Goal: Entertainment & Leisure: Consume media (video, audio)

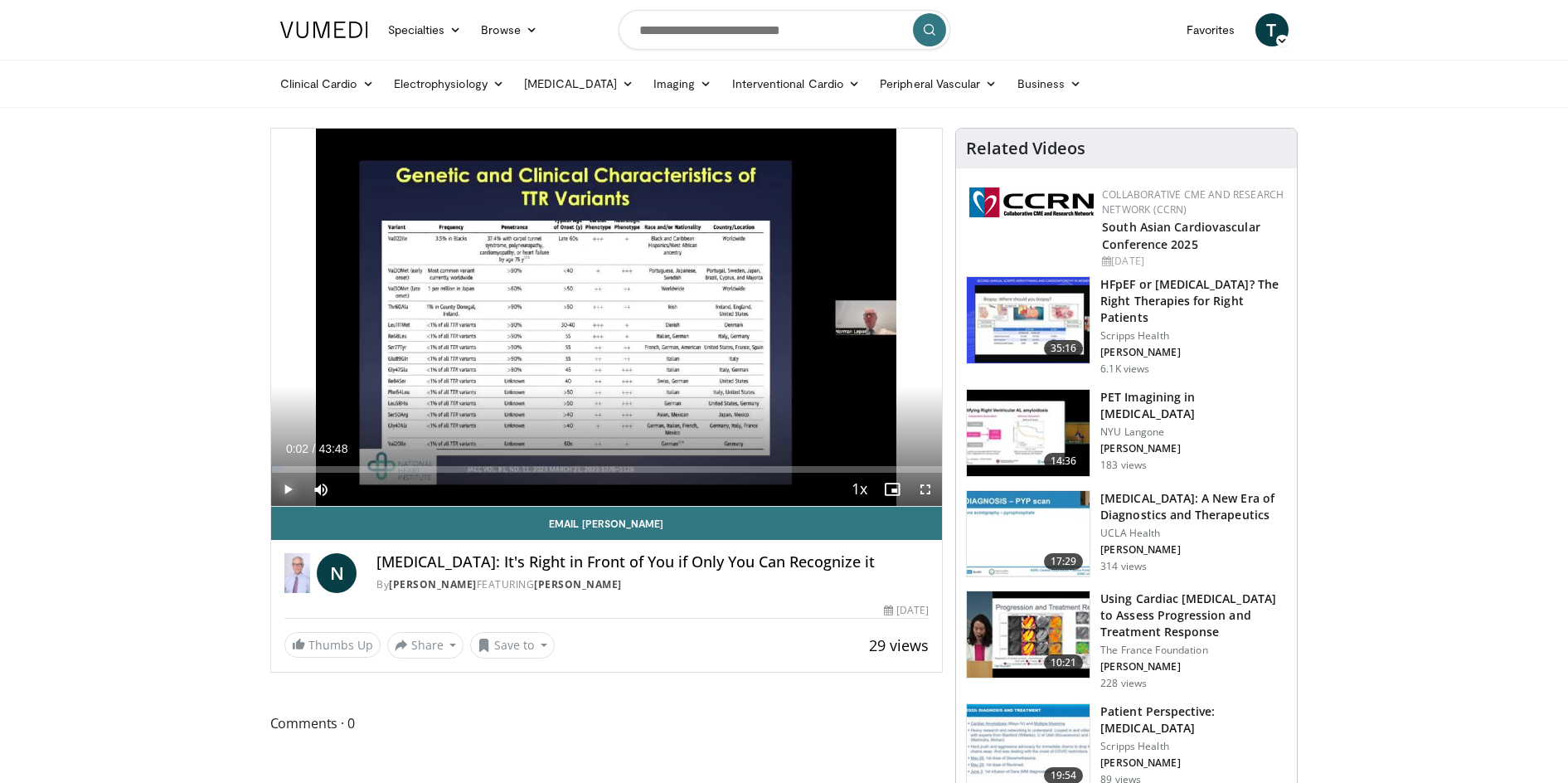
click at [283, 488] on span "Video Player" at bounding box center [288, 489] width 33 height 33
click at [934, 490] on span "Video Player" at bounding box center [926, 489] width 33 height 33
click at [278, 469] on div "Loaded : 1.52% 00:29 00:29" at bounding box center [606, 469] width 671 height 7
click at [295, 470] on div "Loaded : 1.52% 01:37 01:37" at bounding box center [606, 469] width 671 height 7
click at [314, 487] on span "Video Player" at bounding box center [321, 489] width 33 height 33
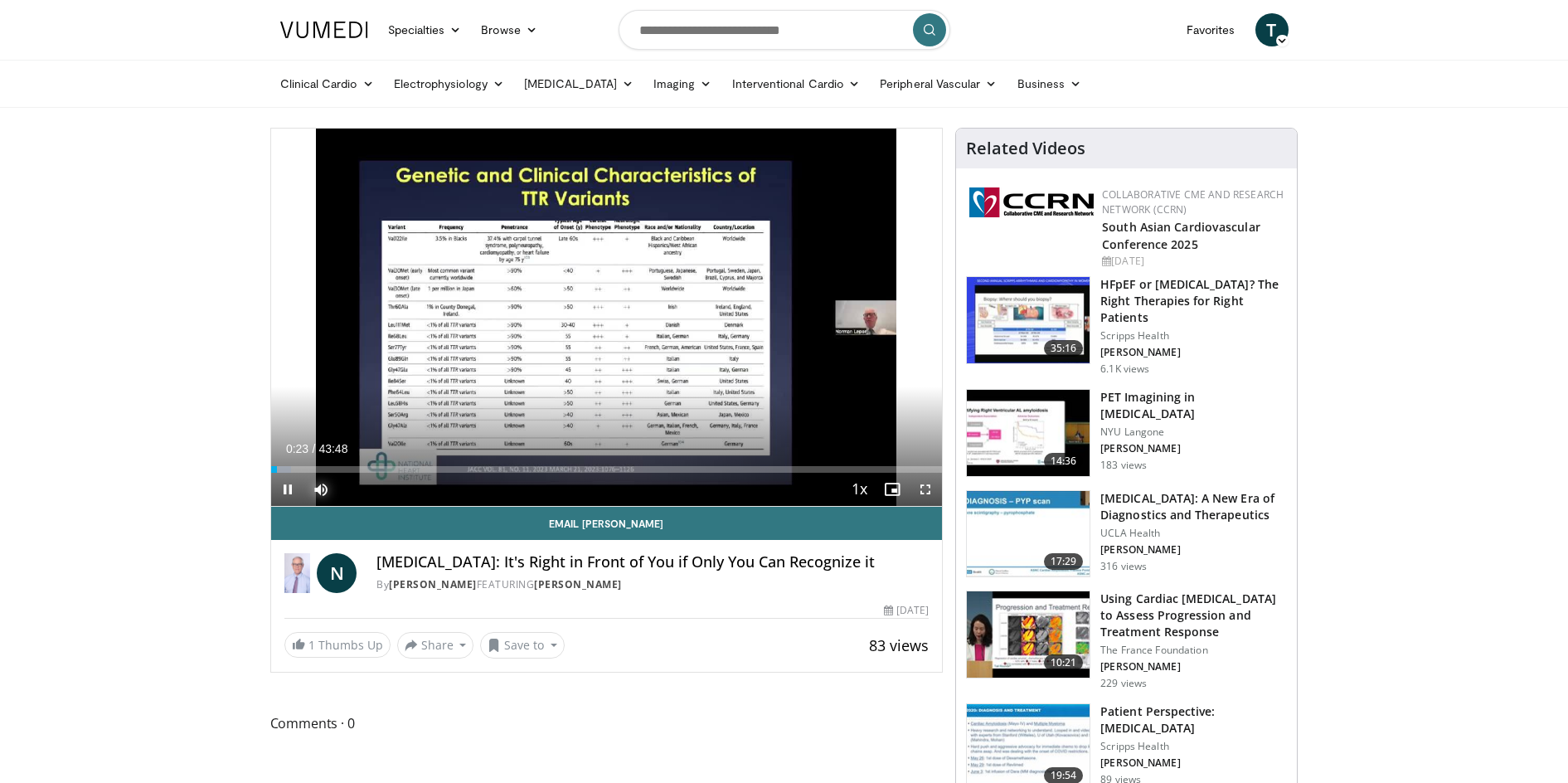
click at [281, 466] on div "Loaded : 3.04% 00:23 00:42" at bounding box center [606, 469] width 671 height 7
click at [924, 492] on span "Video Player" at bounding box center [926, 489] width 33 height 33
